Goal: Information Seeking & Learning: Learn about a topic

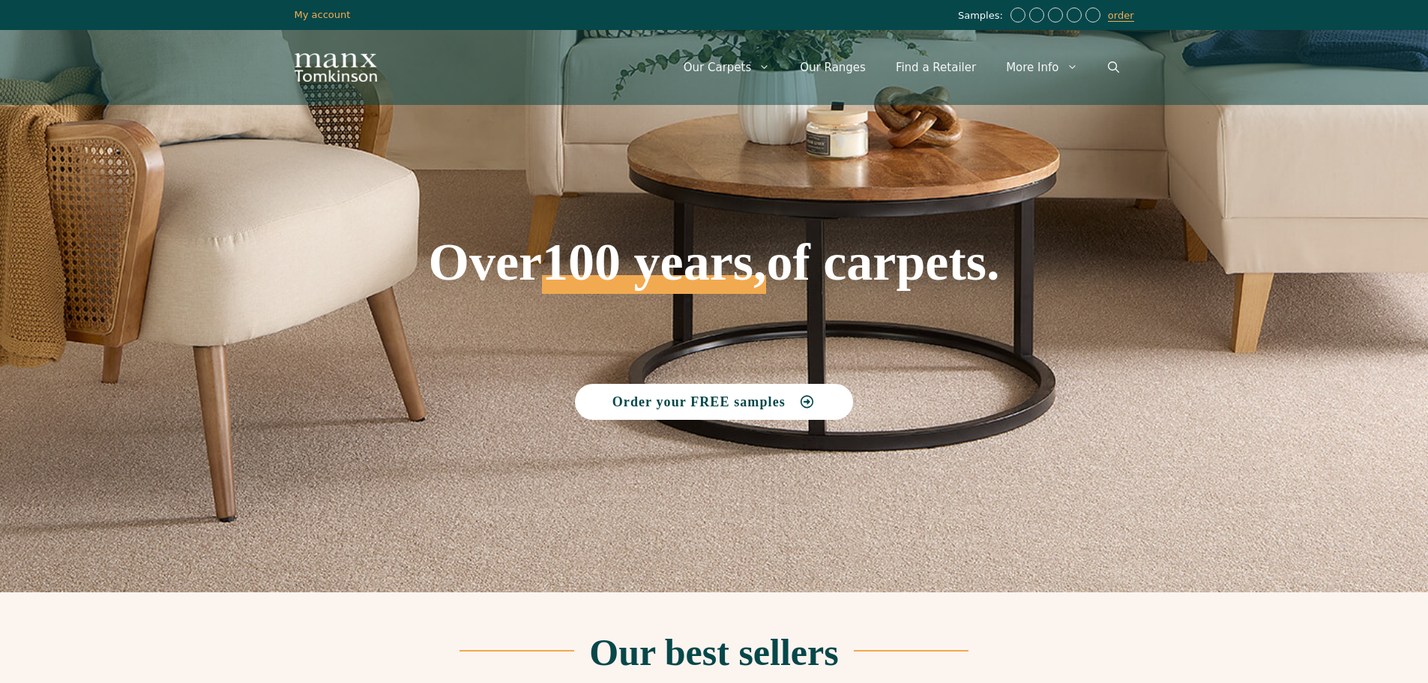
drag, startPoint x: 851, startPoint y: 67, endPoint x: 901, endPoint y: 96, distance: 57.5
click at [852, 67] on link "Our Ranges" at bounding box center [833, 67] width 96 height 45
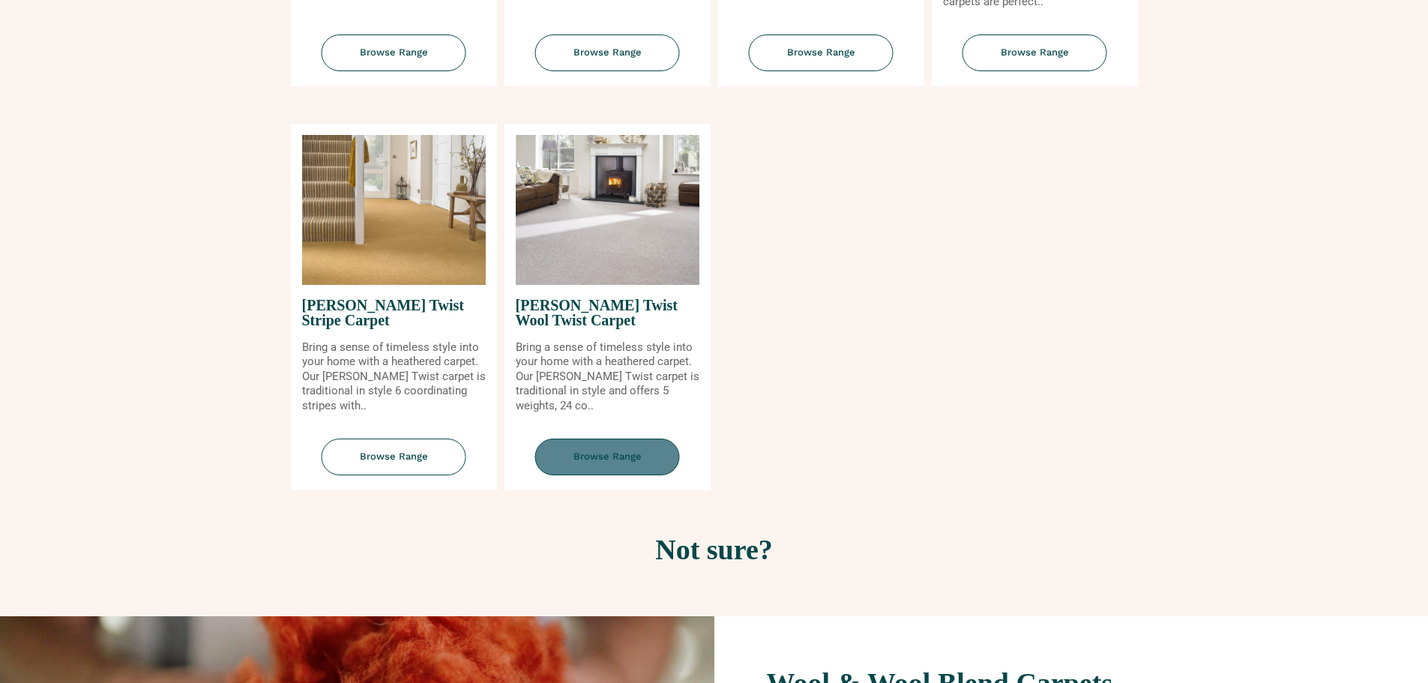
scroll to position [1799, 0]
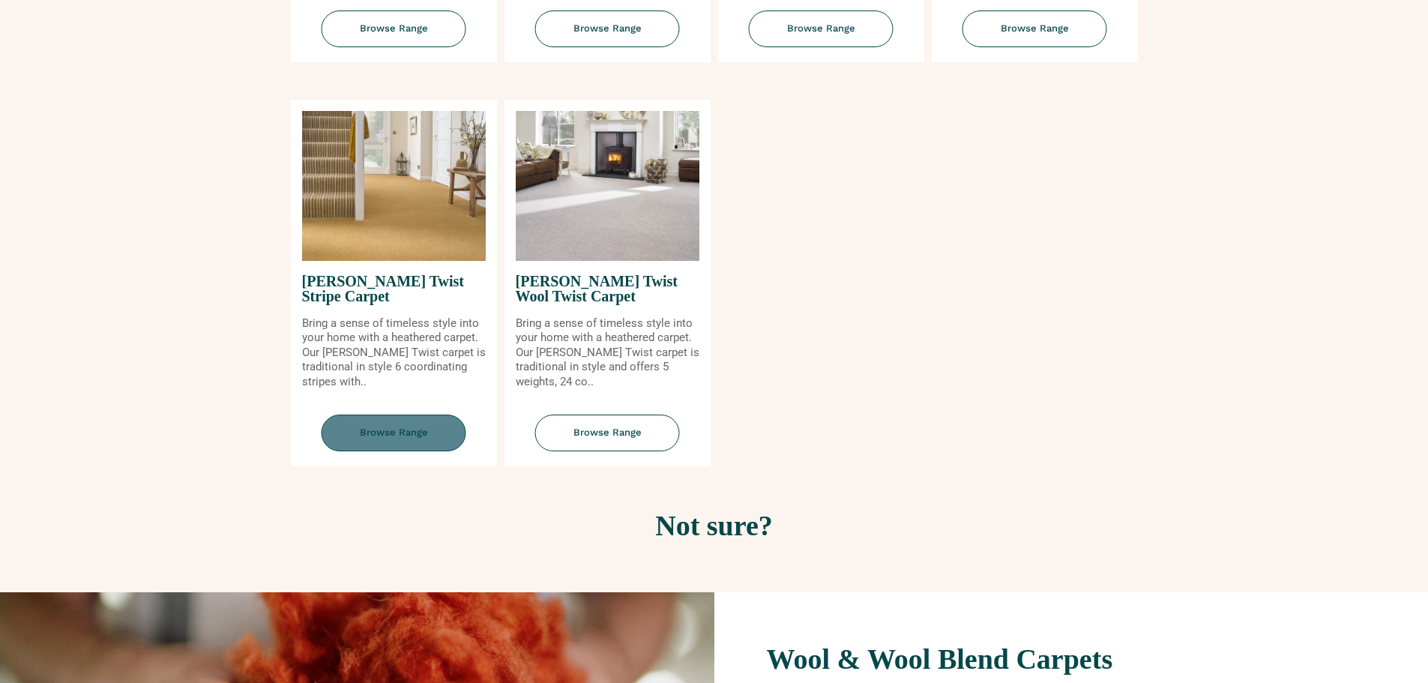
click at [406, 426] on span "Browse Range" at bounding box center [394, 432] width 145 height 37
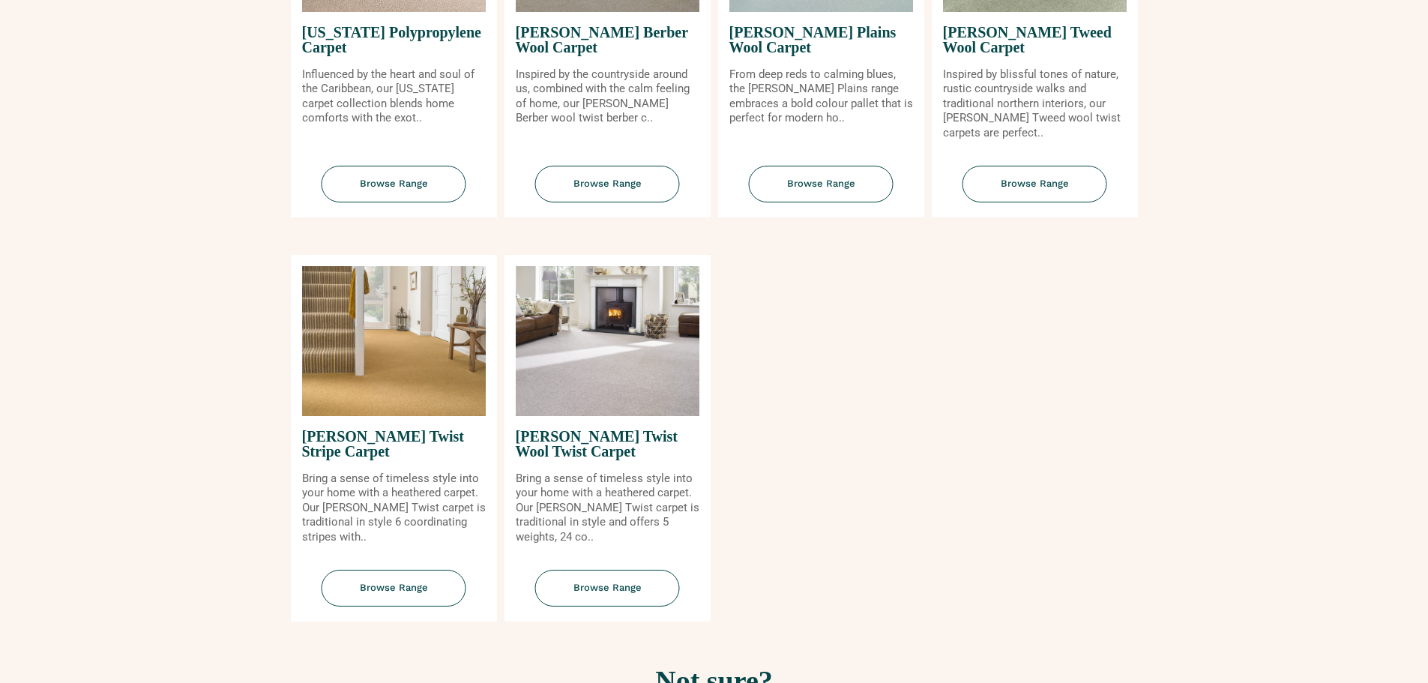
scroll to position [1649, 0]
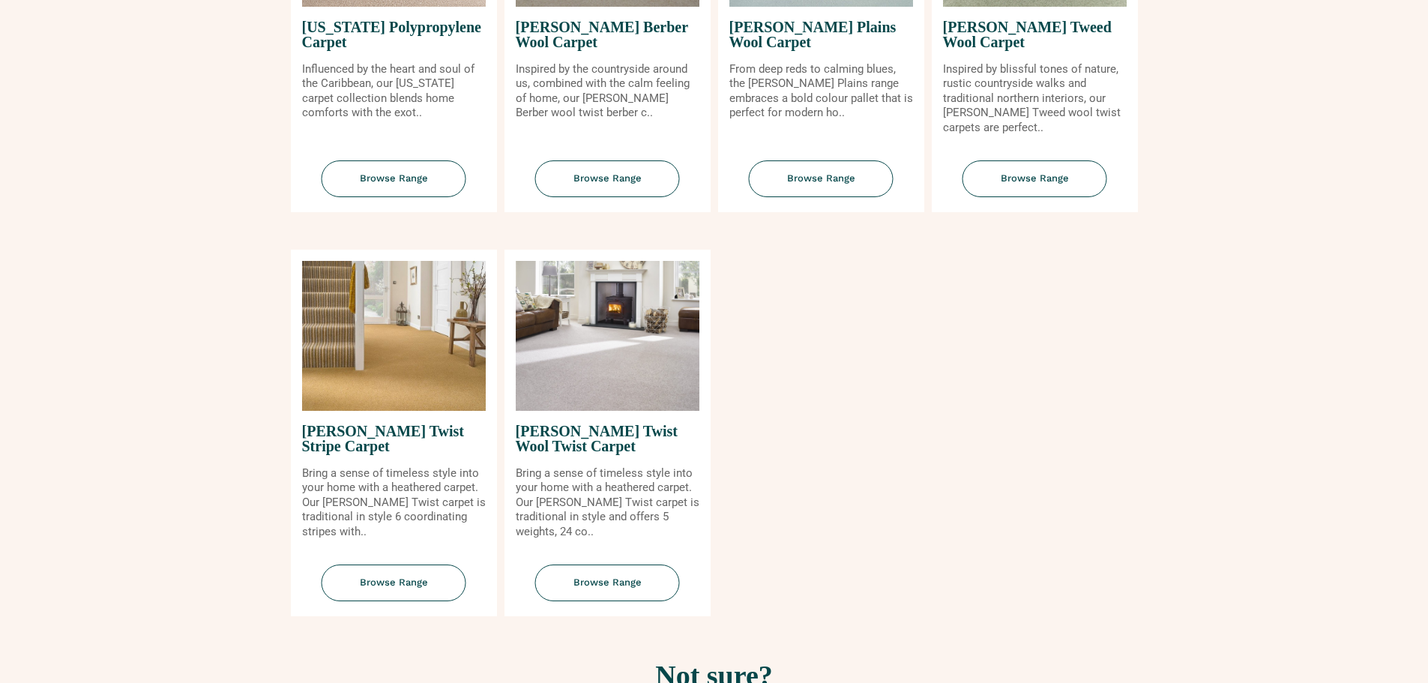
click at [656, 357] on img at bounding box center [608, 336] width 184 height 150
click at [619, 351] on img at bounding box center [608, 336] width 184 height 150
click at [622, 587] on span "Browse Range" at bounding box center [607, 582] width 145 height 37
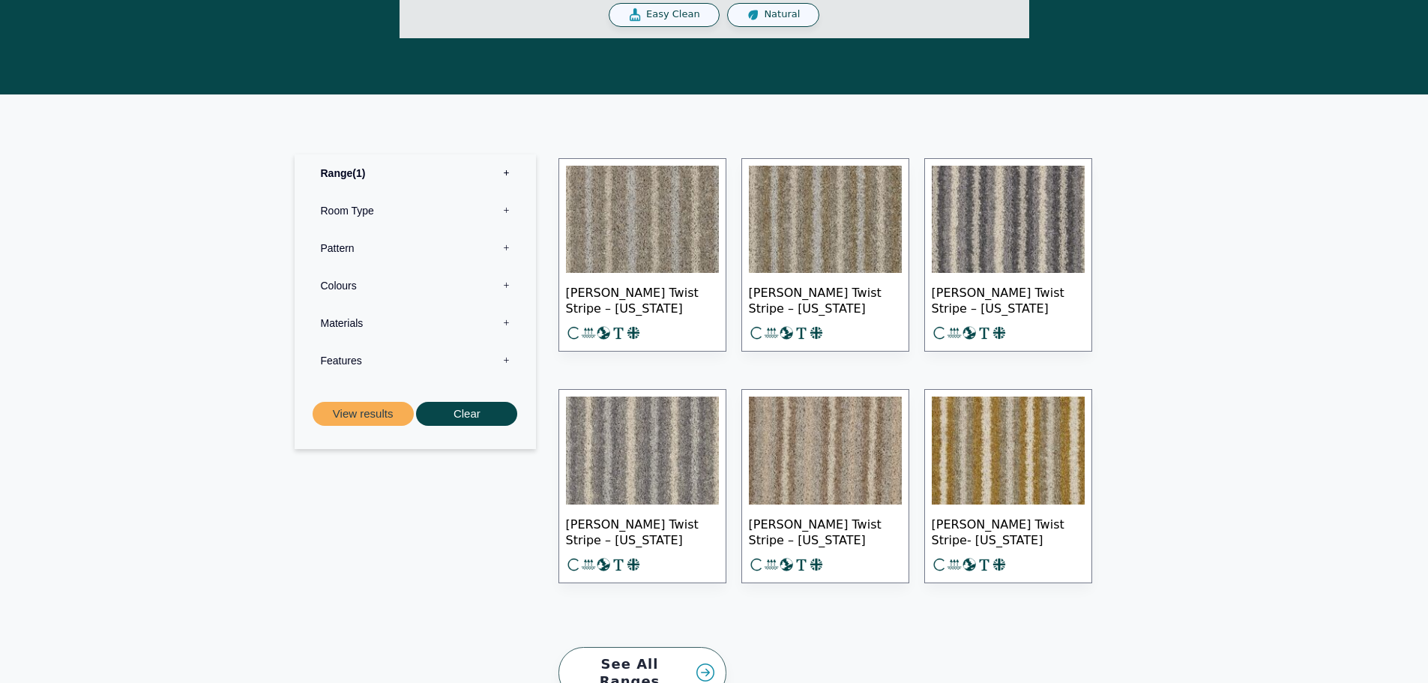
scroll to position [300, 0]
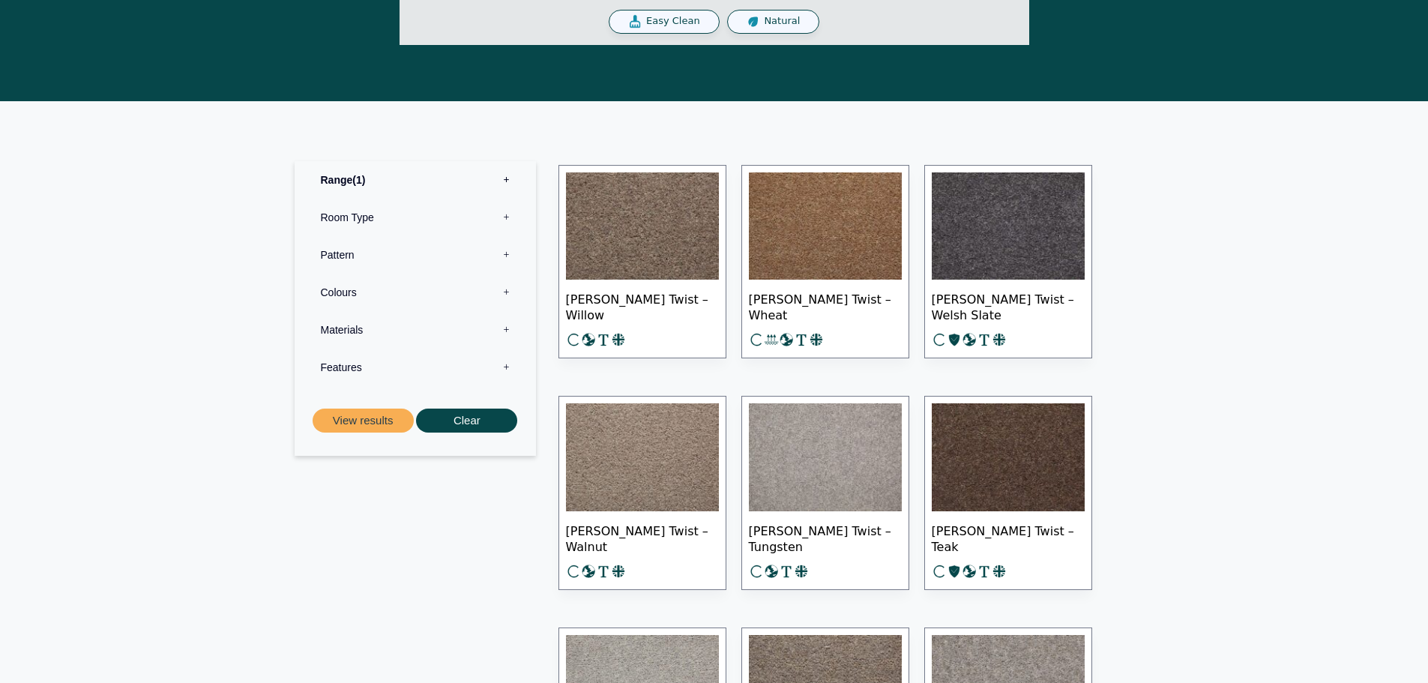
scroll to position [600, 0]
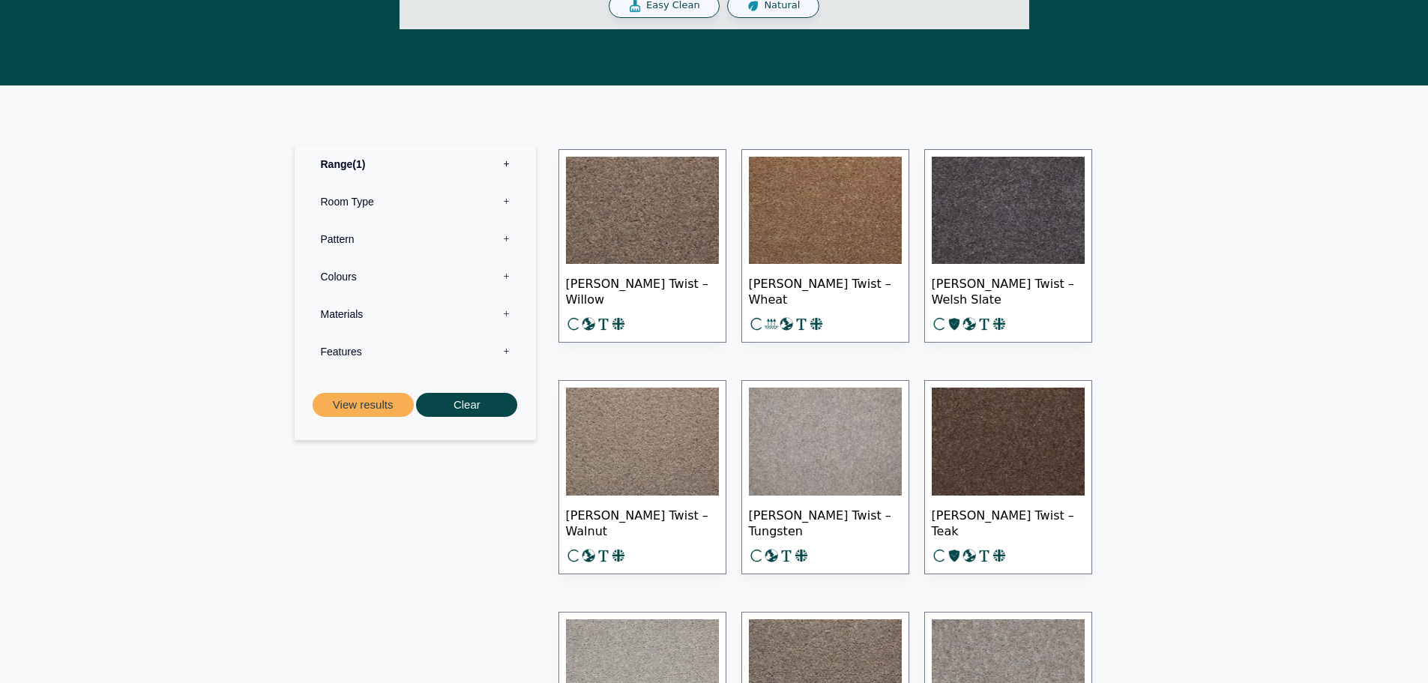
click at [658, 210] on img at bounding box center [642, 211] width 153 height 108
